Goal: Information Seeking & Learning: Learn about a topic

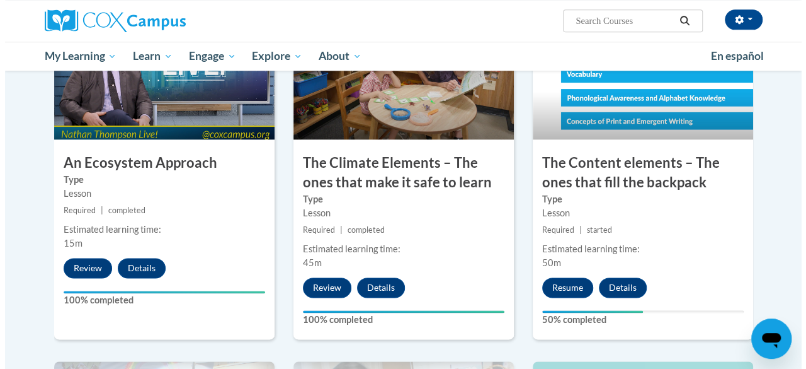
scroll to position [726, 0]
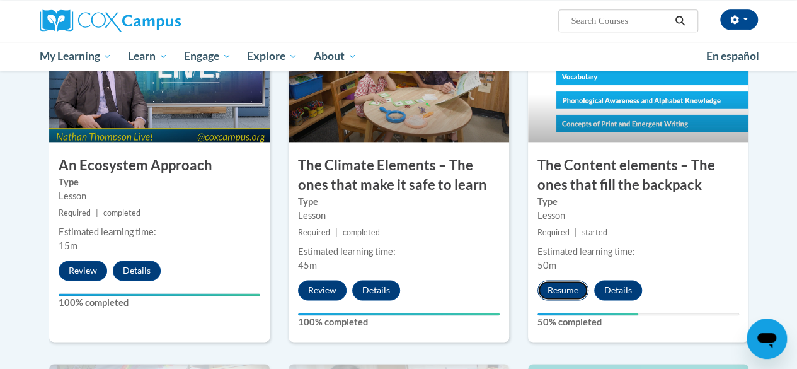
click at [565, 294] on button "Resume" at bounding box center [562, 290] width 51 height 20
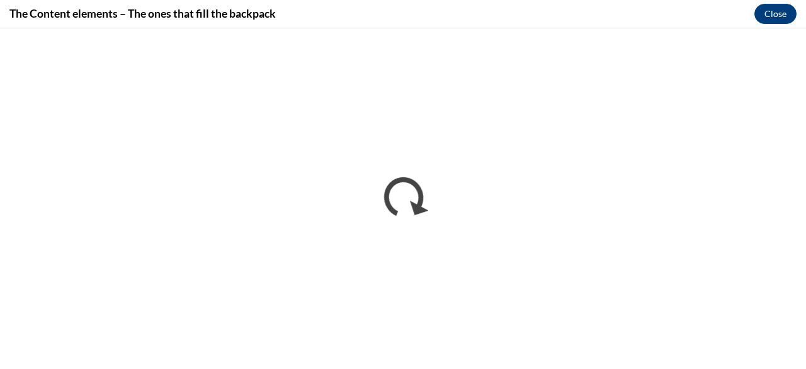
scroll to position [0, 0]
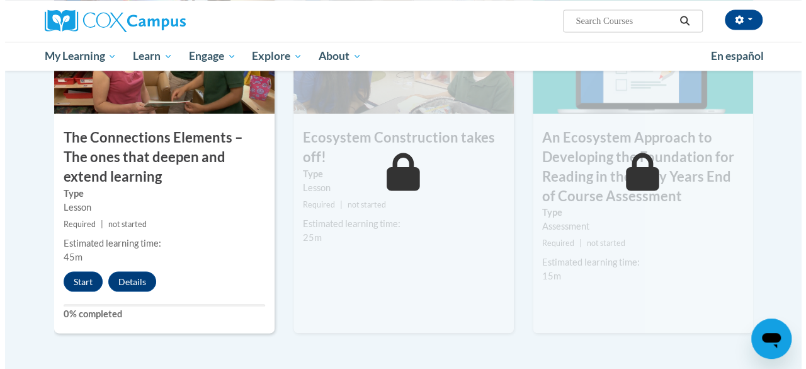
scroll to position [1105, 0]
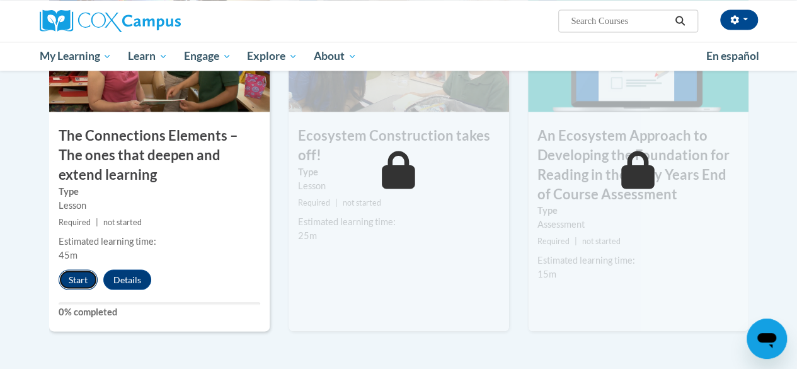
click at [82, 272] on button "Start" at bounding box center [78, 279] width 39 height 20
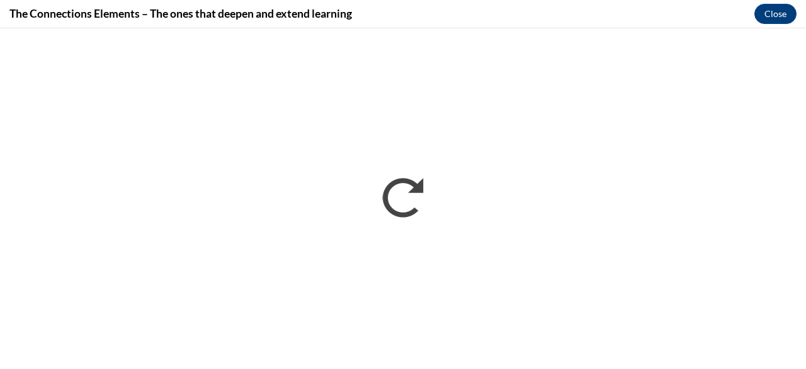
scroll to position [0, 0]
